Goal: Task Accomplishment & Management: Complete application form

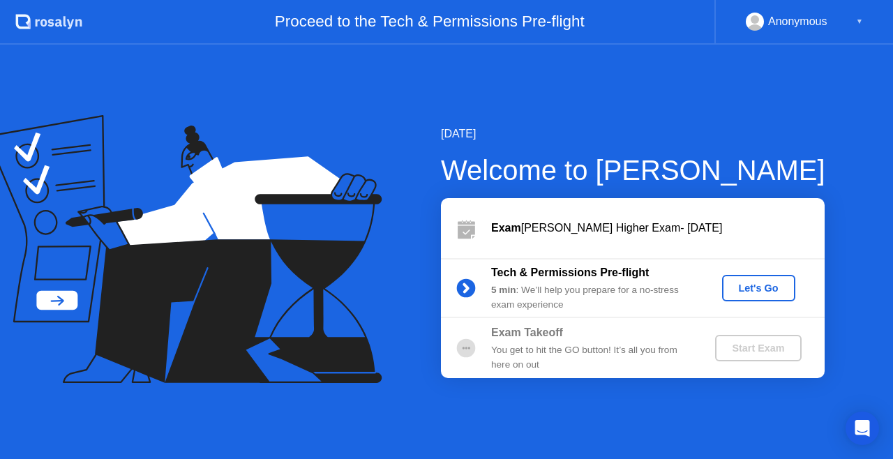
click at [759, 288] on div "Let's Go" at bounding box center [759, 288] width 62 height 11
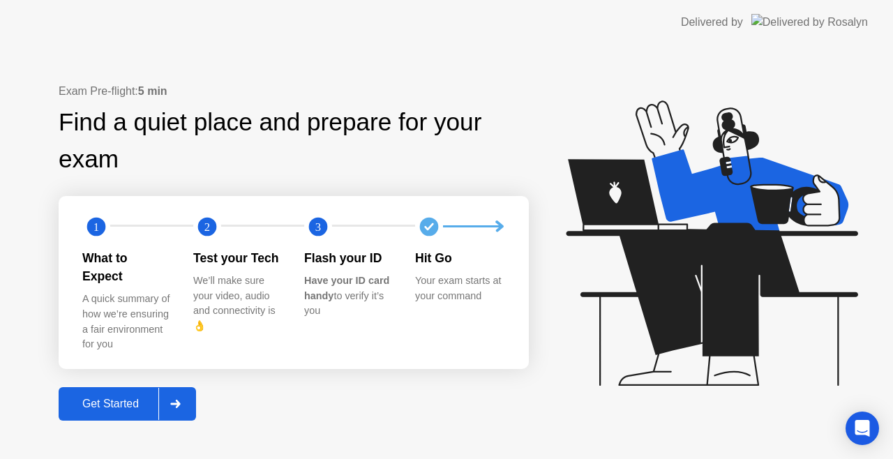
click at [102, 398] on div "Get Started" at bounding box center [111, 404] width 96 height 13
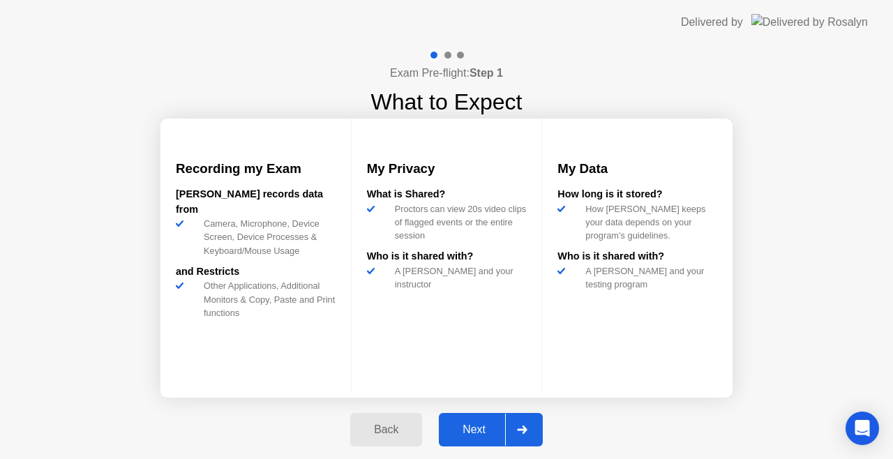
click at [470, 418] on button "Next" at bounding box center [491, 430] width 104 height 34
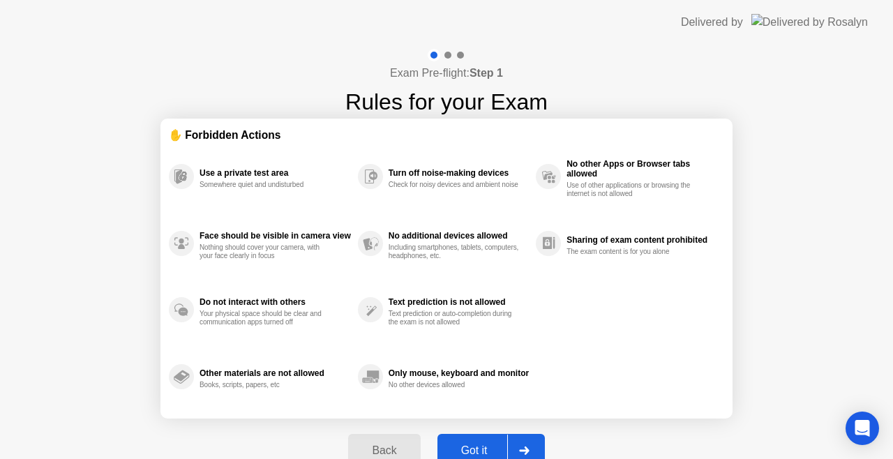
click at [472, 441] on button "Got it" at bounding box center [491, 451] width 107 height 34
select select "**********"
select select "*******"
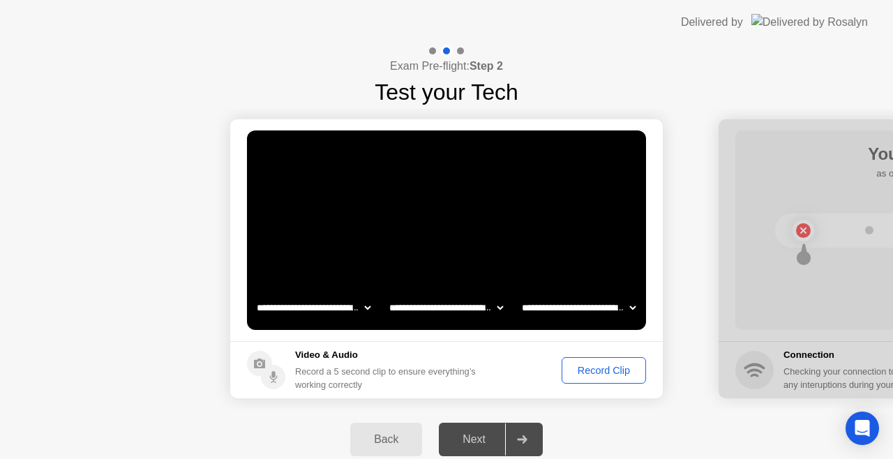
click at [607, 378] on button "Record Clip" at bounding box center [604, 370] width 84 height 27
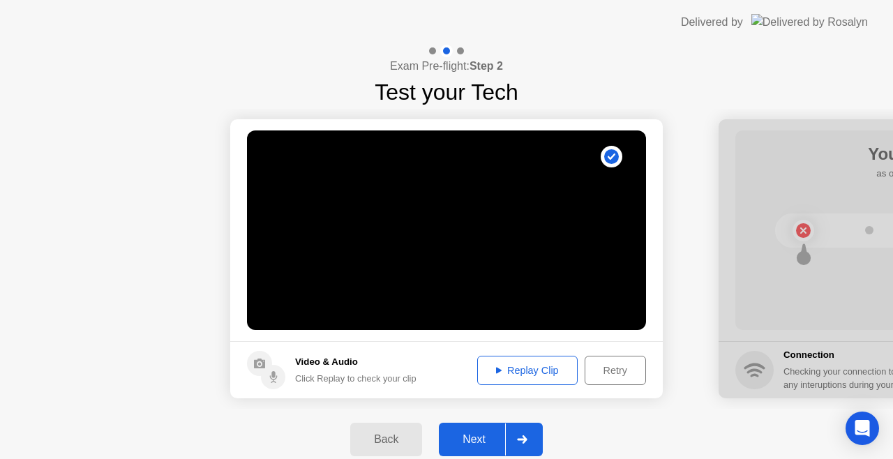
click at [522, 434] on div at bounding box center [522, 440] width 34 height 32
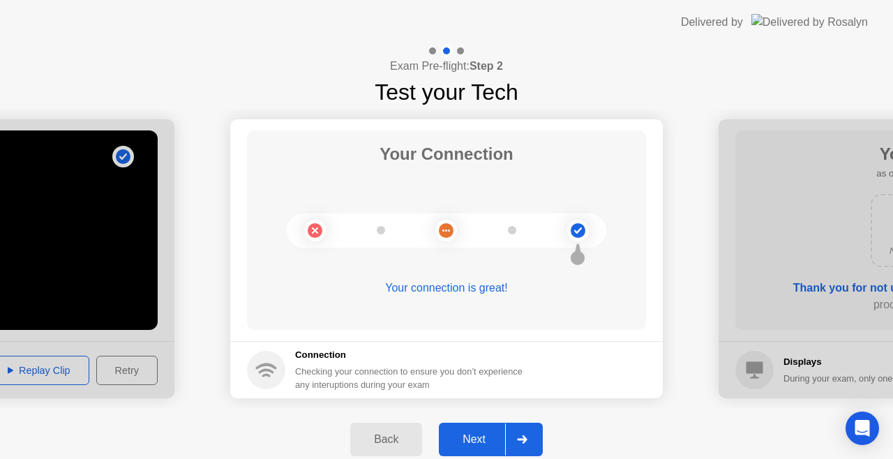
click at [501, 433] on div "Next" at bounding box center [474, 439] width 62 height 13
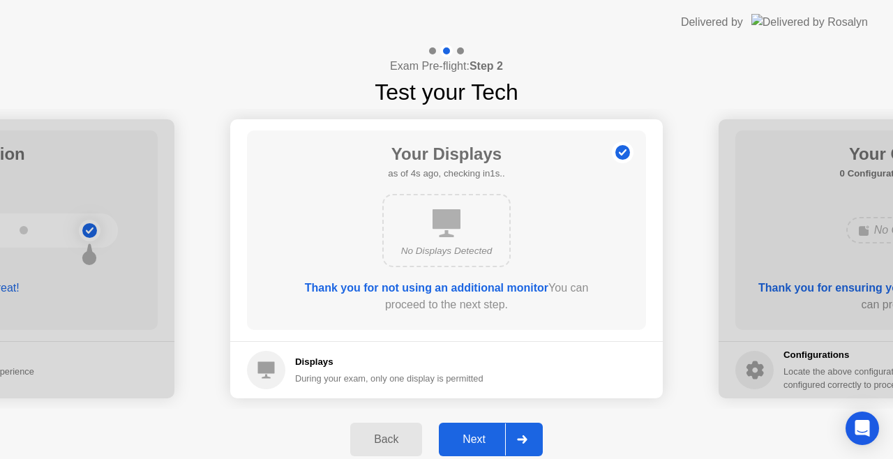
click at [488, 436] on div "Next" at bounding box center [474, 439] width 62 height 13
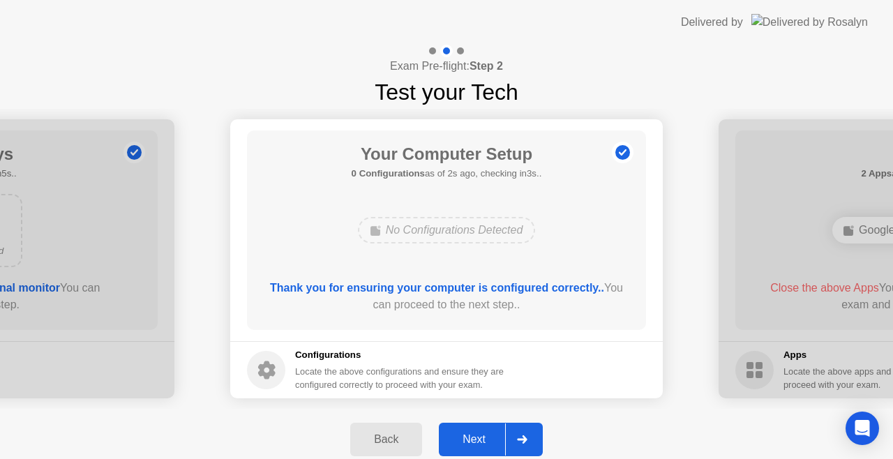
click at [488, 436] on div "Next" at bounding box center [474, 439] width 62 height 13
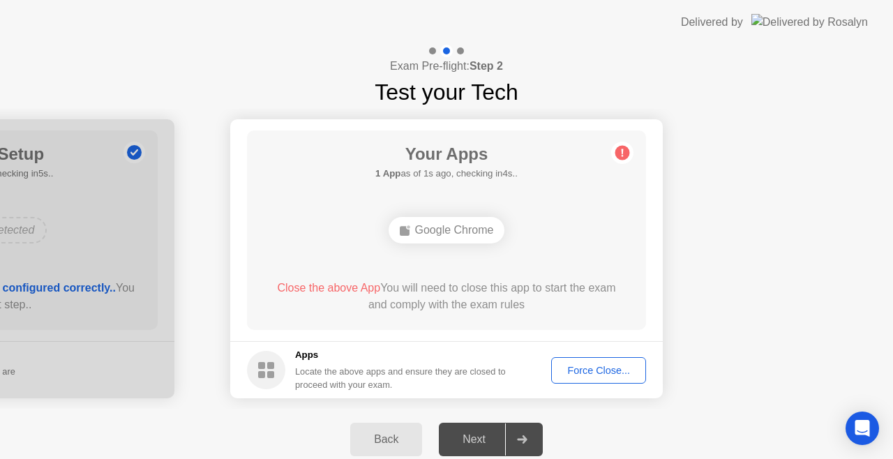
click at [488, 436] on div "Next" at bounding box center [474, 439] width 62 height 13
click at [570, 365] on div "Force Close..." at bounding box center [598, 370] width 85 height 11
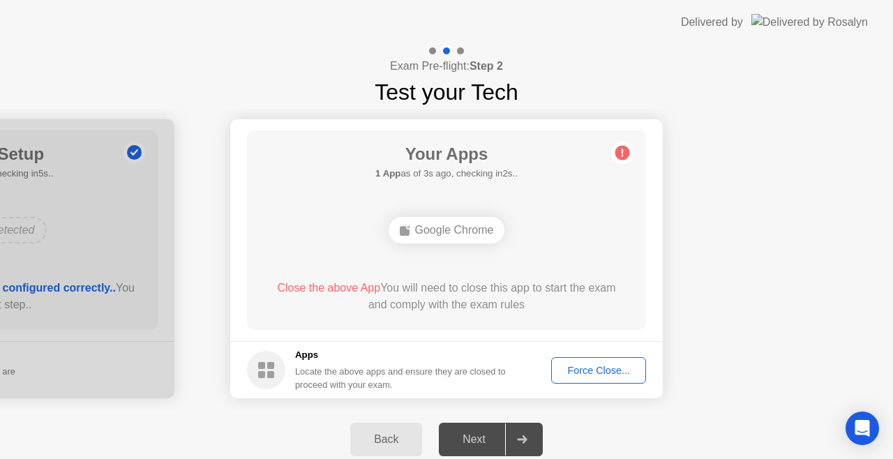
click at [519, 440] on icon at bounding box center [522, 440] width 10 height 8
click at [520, 441] on icon at bounding box center [522, 440] width 10 height 8
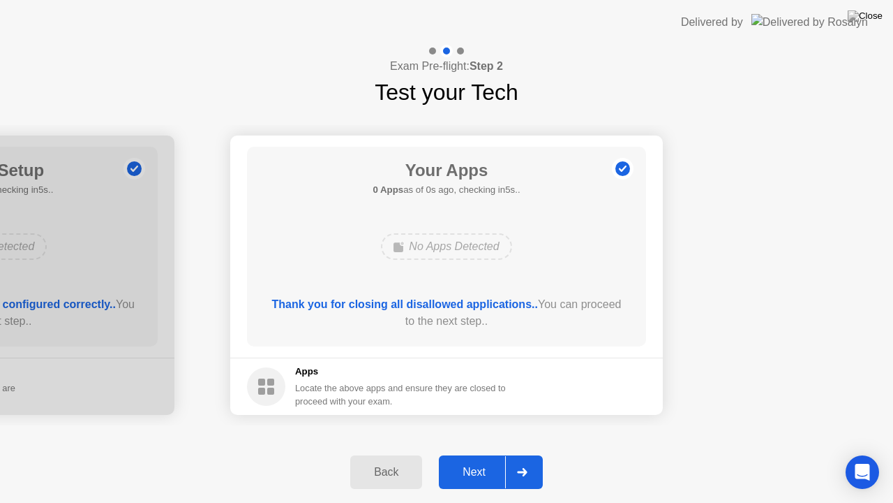
click at [574, 394] on footer "Apps Locate the above apps and ensure they are closed to proceed with your exam." at bounding box center [446, 385] width 433 height 57
click at [489, 459] on div "Next" at bounding box center [474, 472] width 62 height 13
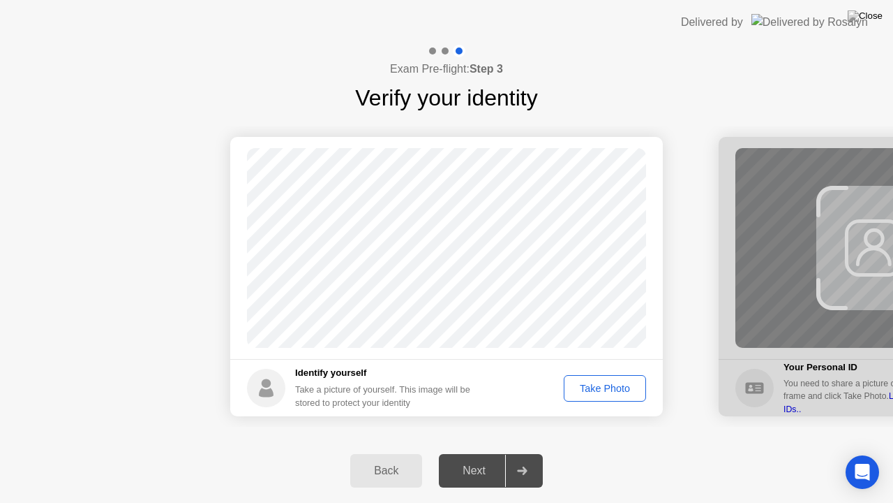
click at [578, 391] on div "Take Photo" at bounding box center [605, 388] width 73 height 11
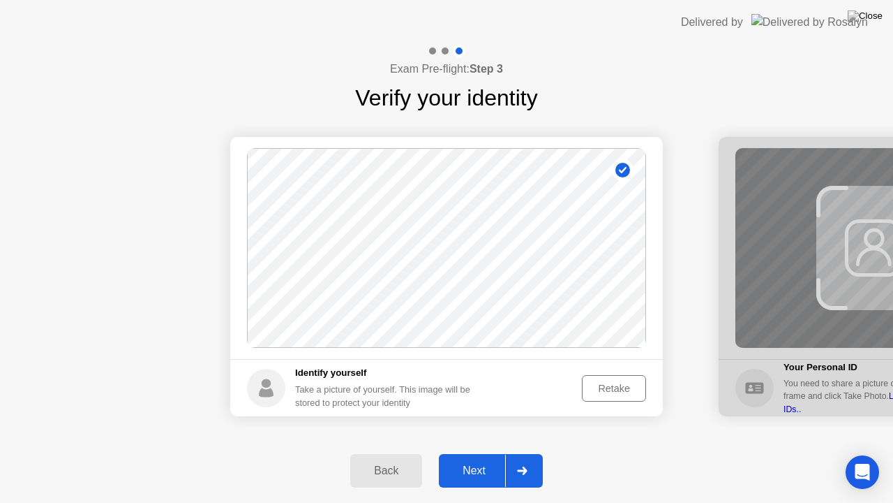
click at [465, 459] on div "Next" at bounding box center [474, 470] width 62 height 13
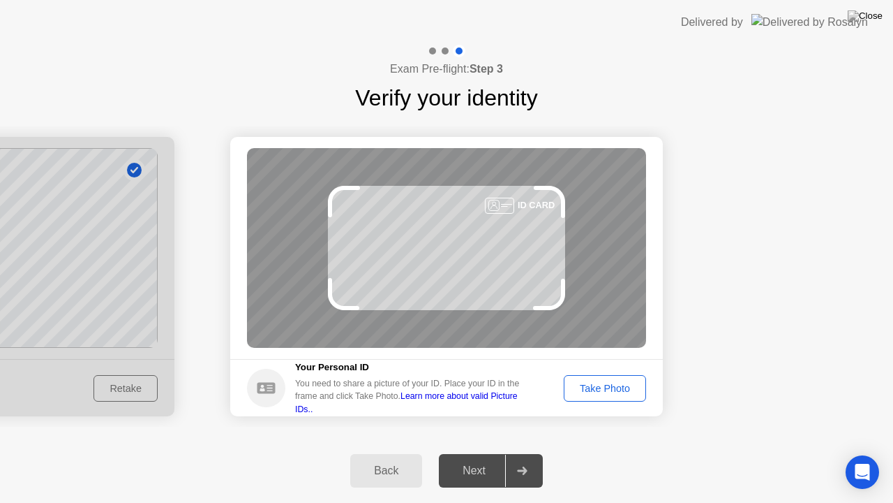
click at [606, 391] on div "Take Photo" at bounding box center [605, 388] width 73 height 11
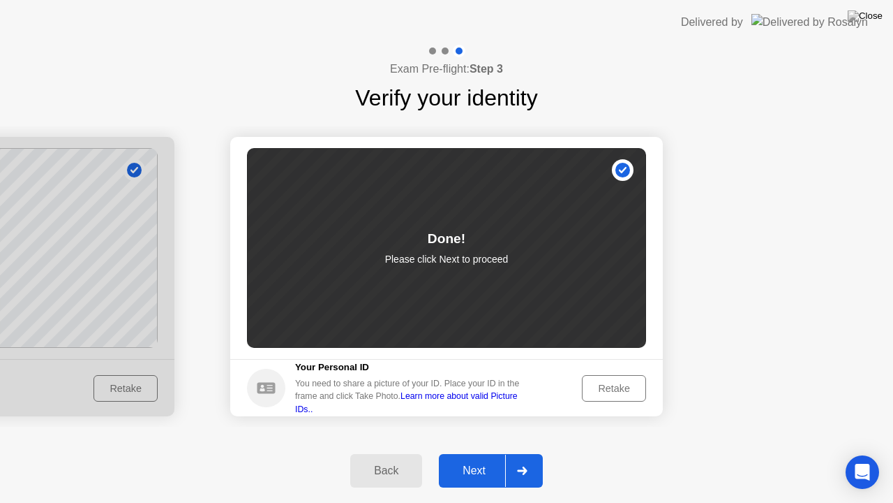
click at [524, 459] on div at bounding box center [522, 470] width 34 height 32
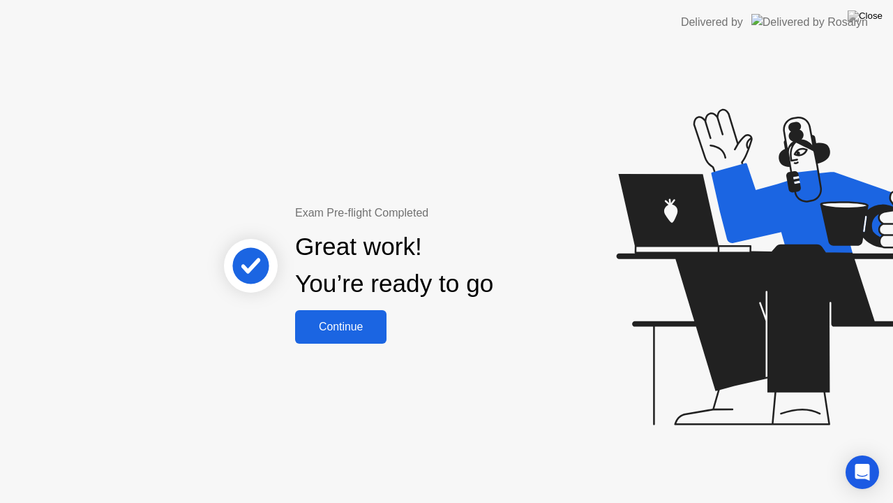
click at [364, 322] on div "Continue" at bounding box center [340, 326] width 83 height 13
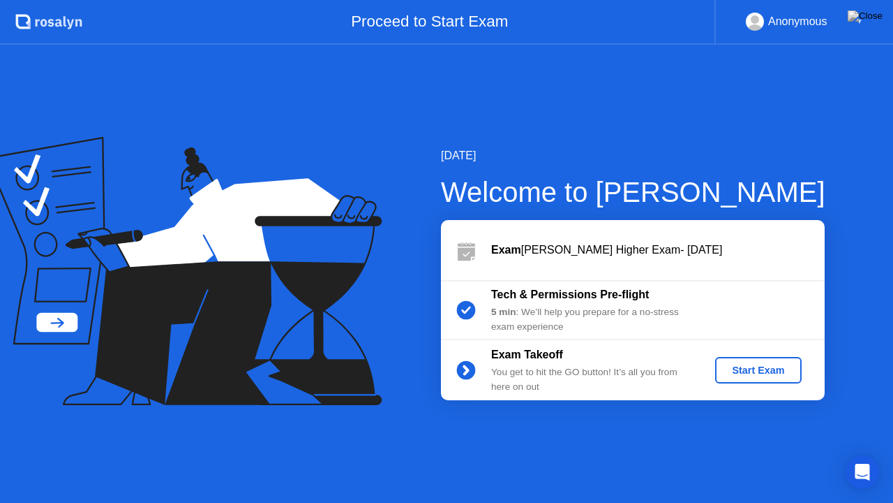
click at [763, 364] on div "Start Exam" at bounding box center [758, 369] width 75 height 11
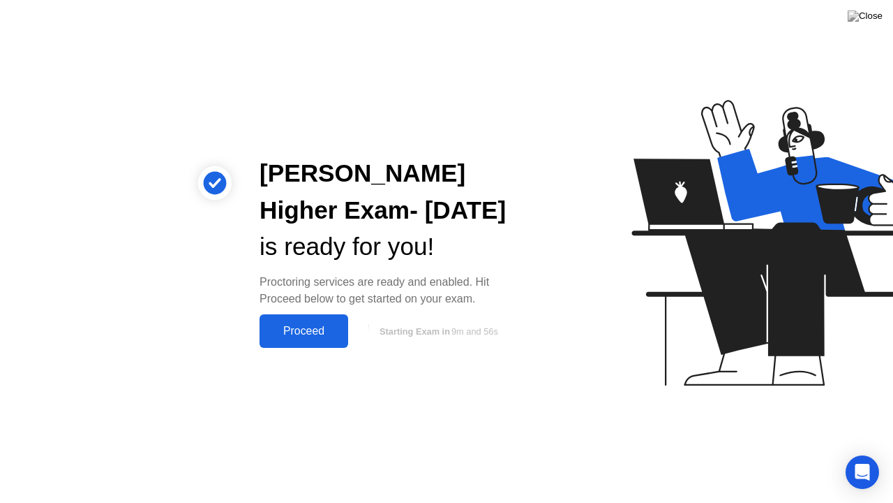
click at [306, 326] on div "Proceed" at bounding box center [304, 331] width 80 height 13
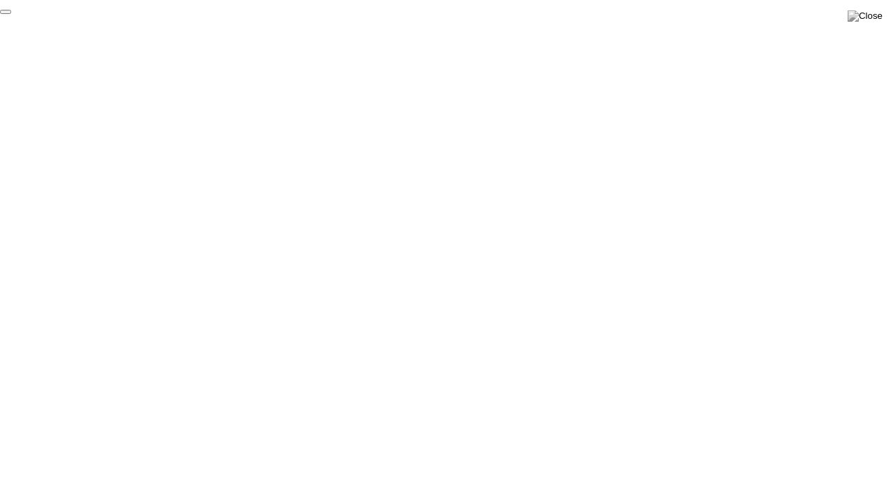
click div "End Proctoring Session"
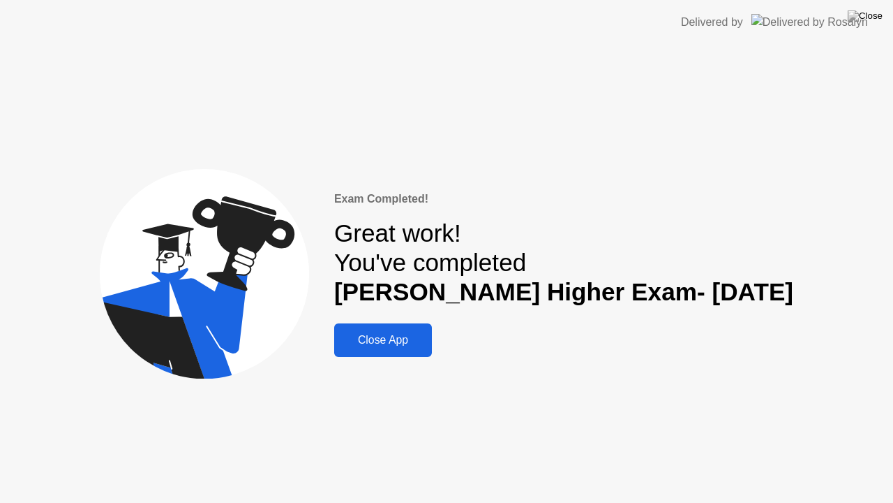
click at [389, 329] on button "Close App" at bounding box center [383, 340] width 98 height 34
